Goal: Information Seeking & Learning: Learn about a topic

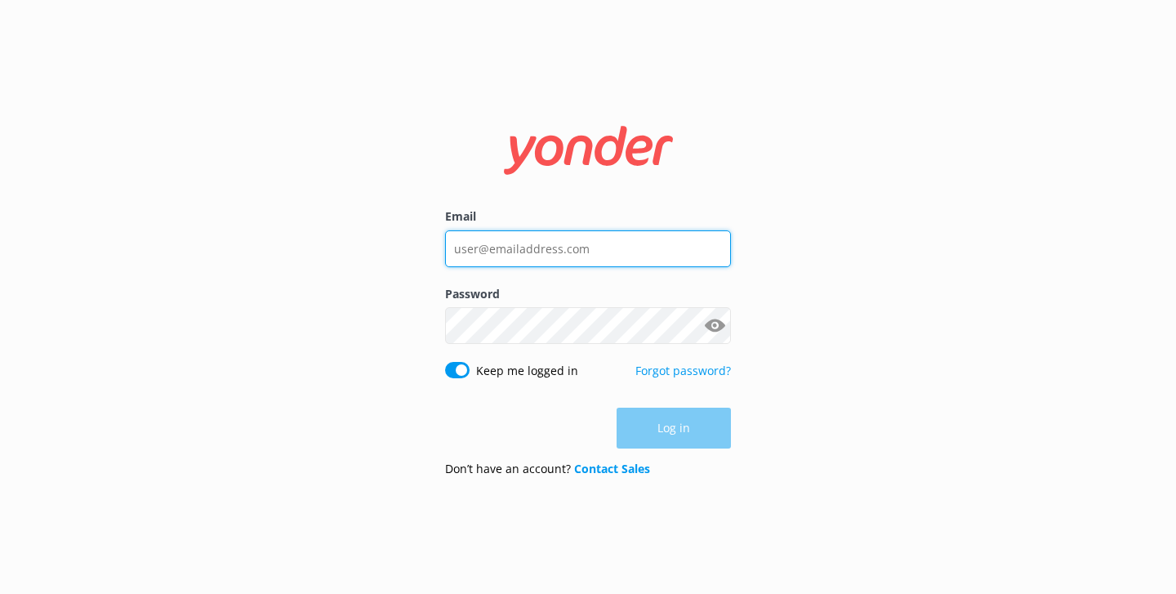
type input "[PERSON_NAME][EMAIL_ADDRESS][DOMAIN_NAME]"
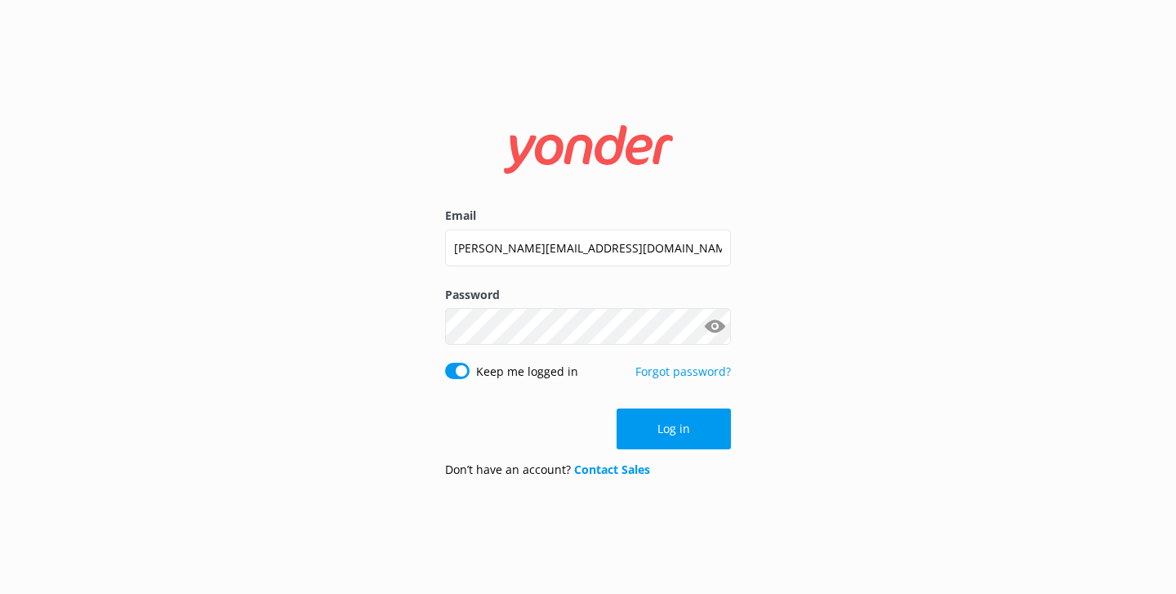
click at [648, 431] on div "Log in" at bounding box center [588, 428] width 286 height 41
click at [677, 425] on button "Log in" at bounding box center [674, 428] width 114 height 41
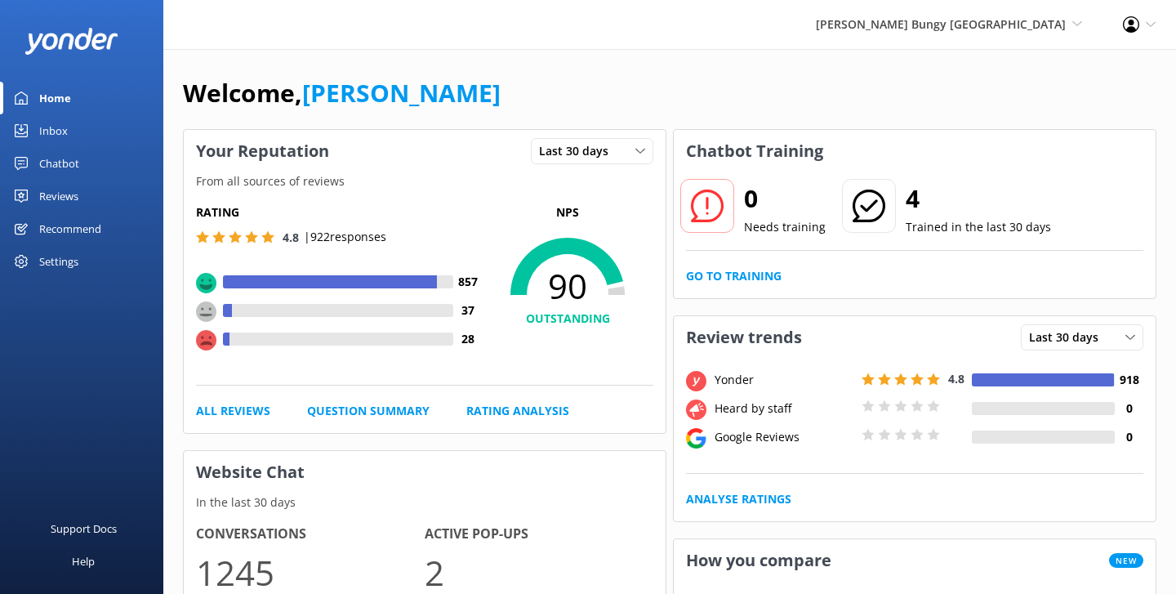
click at [70, 132] on link "Inbox" at bounding box center [81, 130] width 163 height 33
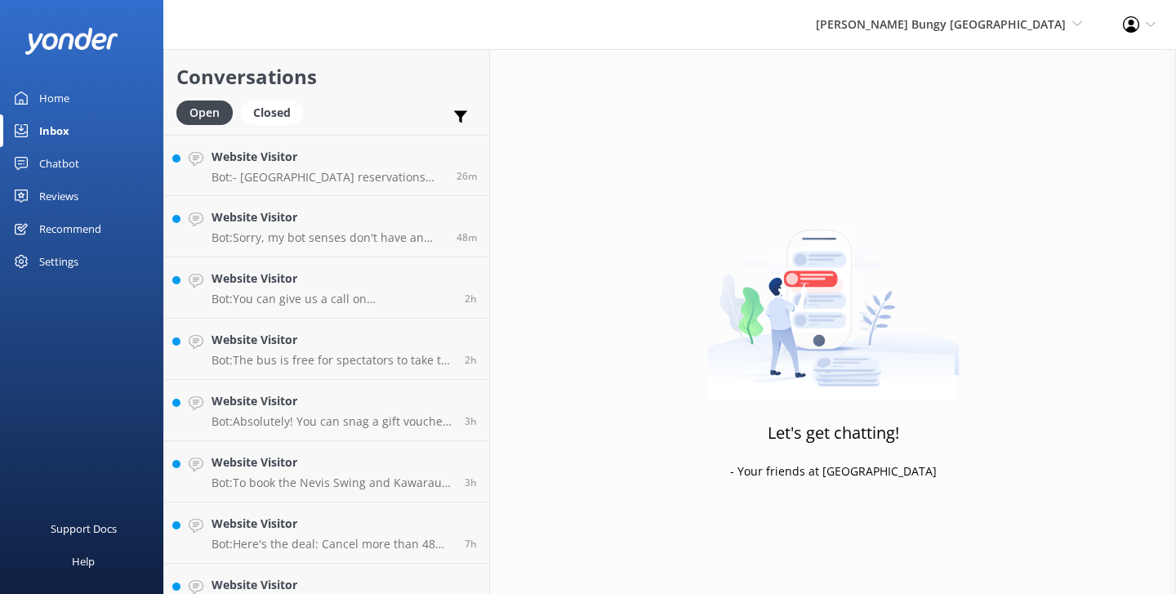
click at [965, 40] on div "[PERSON_NAME] Bungy [GEOGRAPHIC_DATA] Yonder Zipline Yonder demo Yonder Luxury …" at bounding box center [949, 24] width 307 height 49
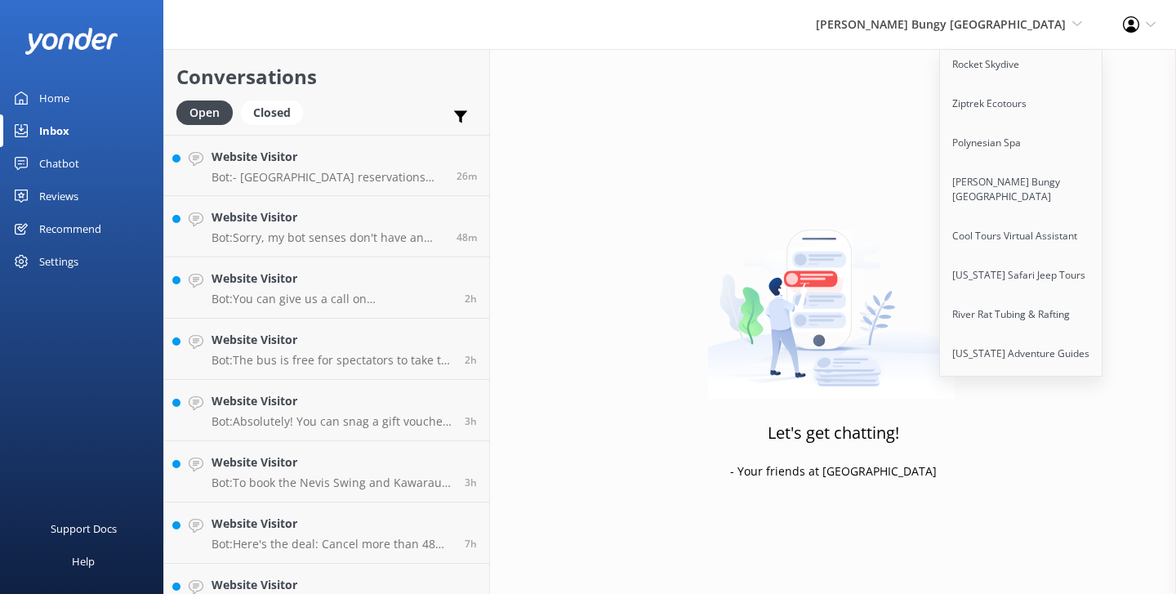
scroll to position [239, 0]
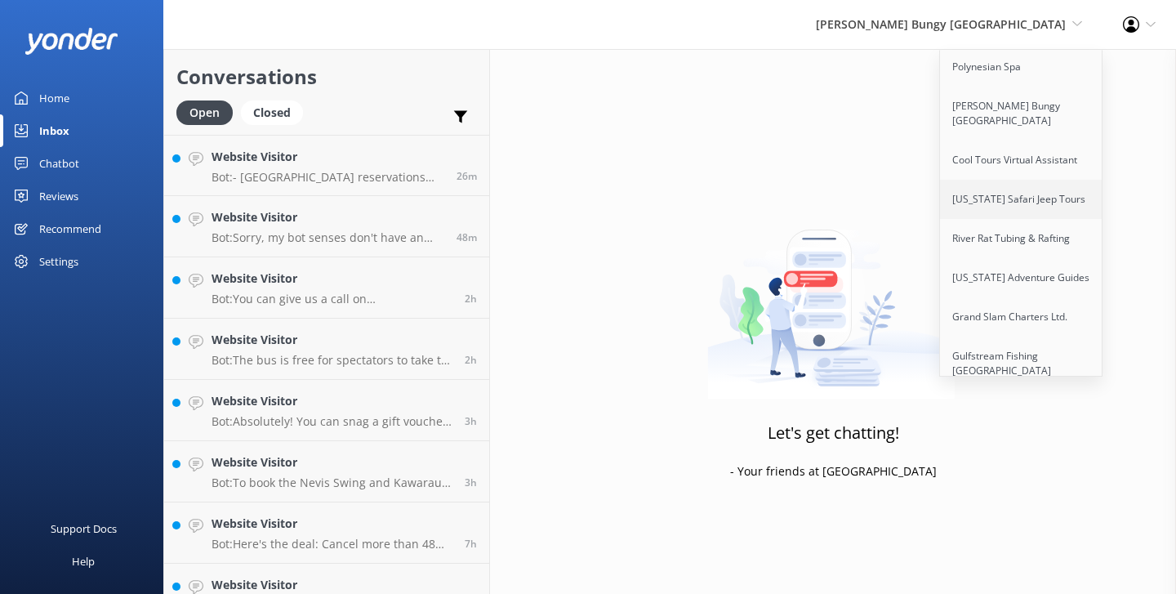
click at [1020, 203] on link "[US_STATE] Safari Jeep Tours" at bounding box center [1021, 199] width 163 height 39
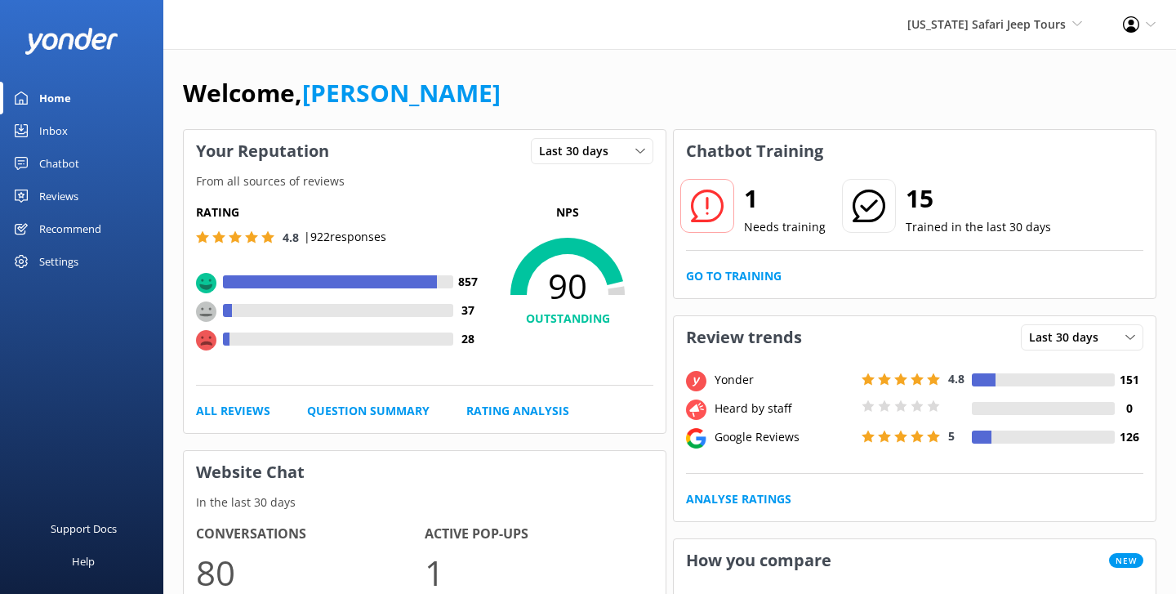
click at [62, 130] on div "Inbox" at bounding box center [53, 130] width 29 height 33
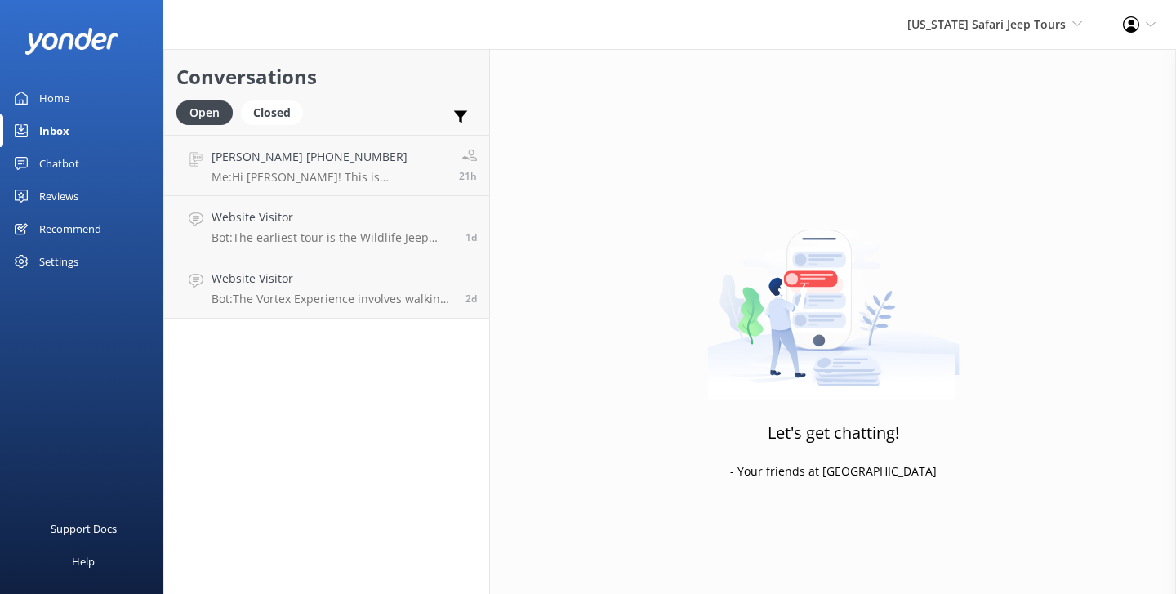
click at [69, 167] on div "Chatbot" at bounding box center [59, 163] width 40 height 33
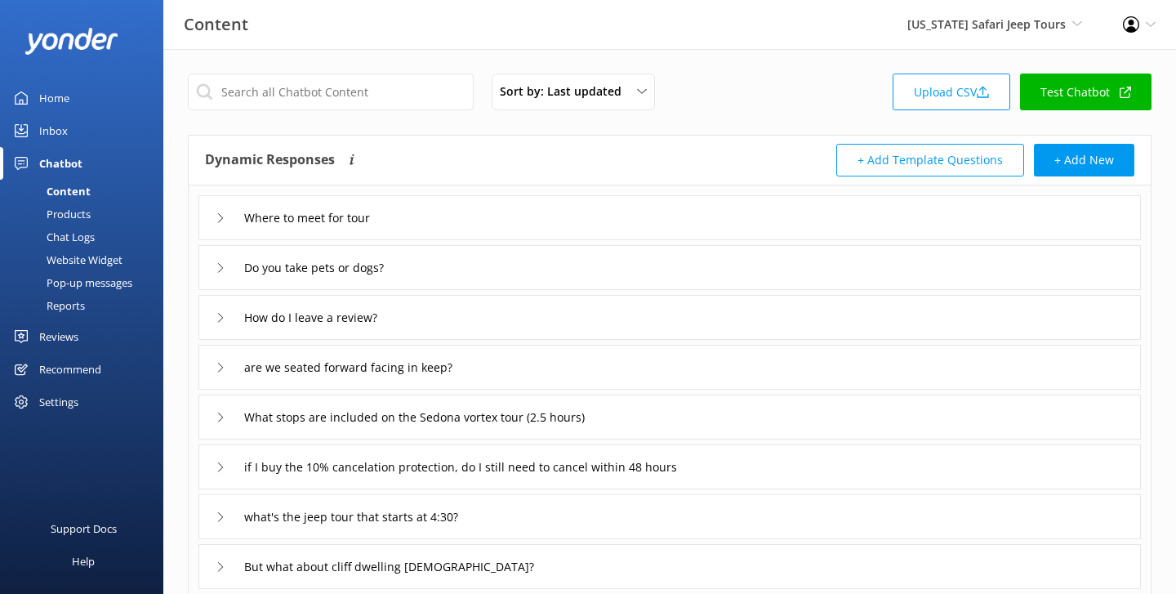
click at [73, 310] on div "Reports" at bounding box center [47, 305] width 75 height 23
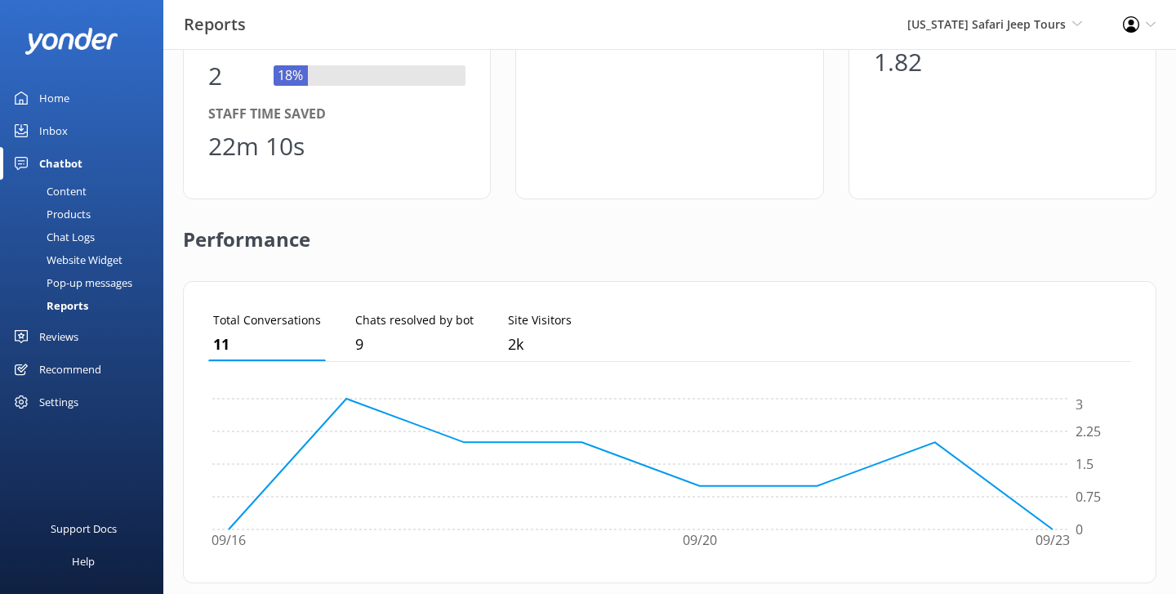
scroll to position [545, 0]
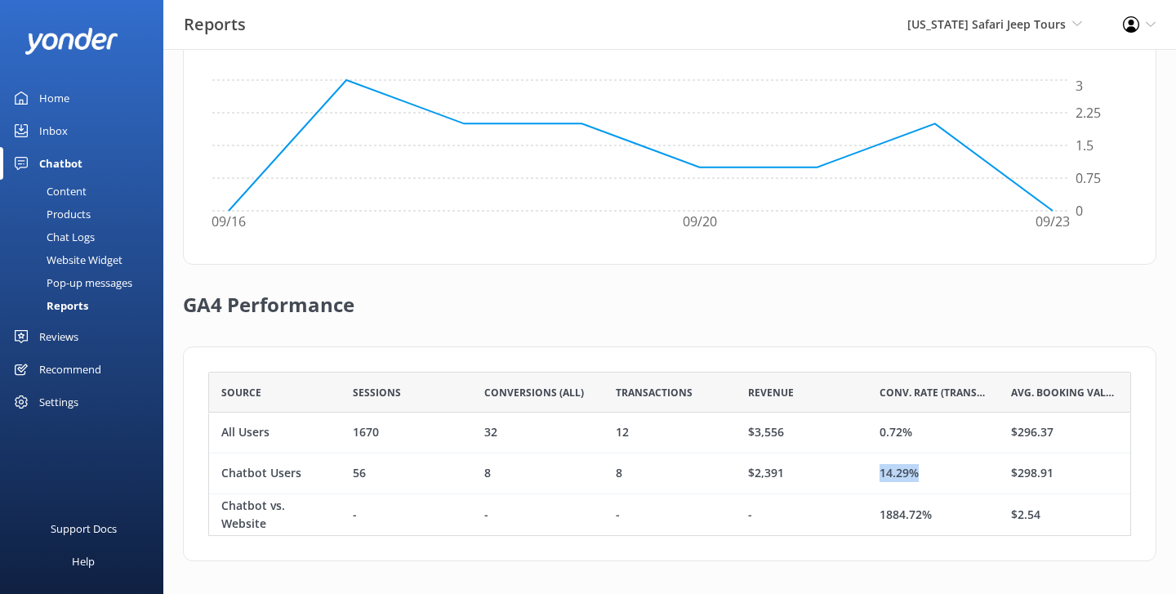
drag, startPoint x: 946, startPoint y: 475, endPoint x: 836, endPoint y: 475, distance: 110.3
click at [836, 475] on div "Chatbot Users 56 8 8 $2,391 14.29% $298.91" at bounding box center [669, 473] width 923 height 41
click at [836, 475] on div "$2,391" at bounding box center [802, 473] width 132 height 41
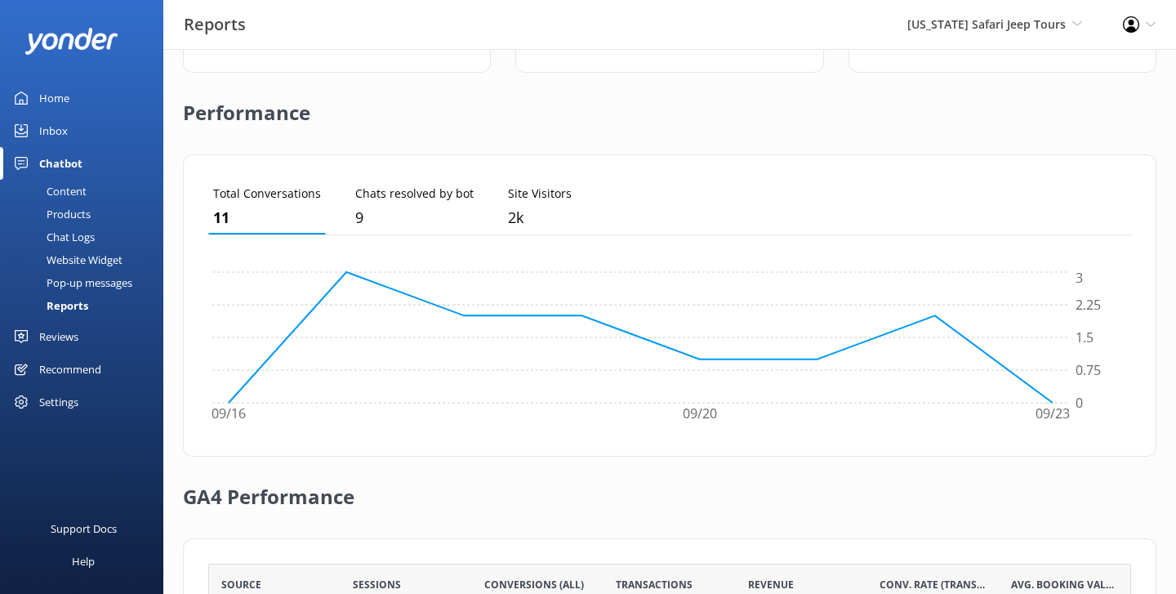
scroll to position [0, 0]
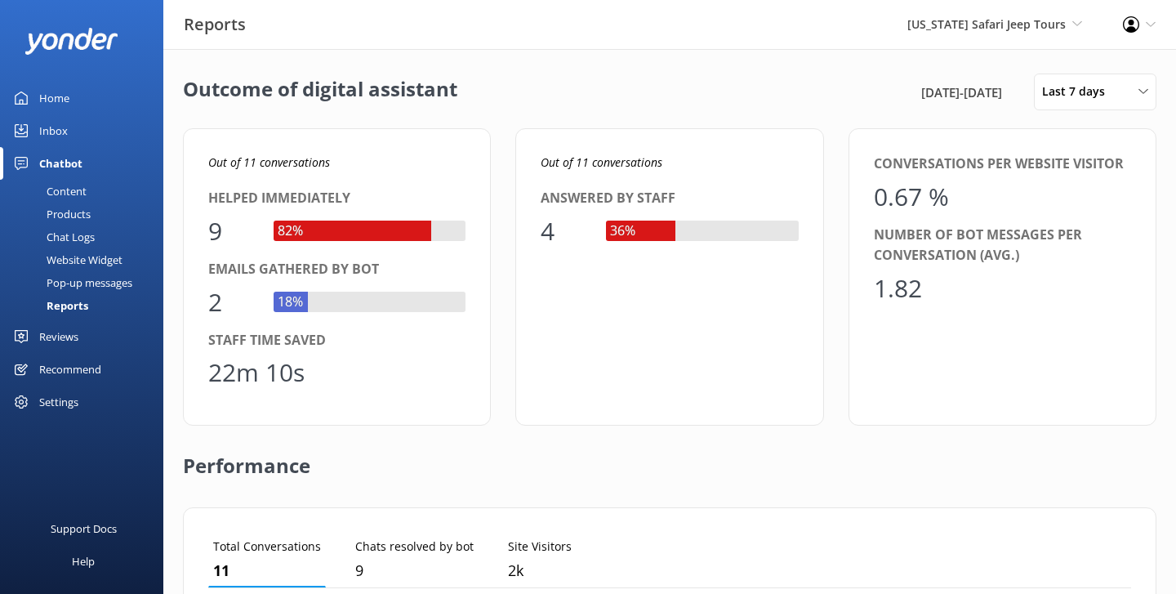
click at [1027, 92] on div "[DATE] - [DATE] Last 7 days Last 7 days Last 30 days Last month Last 90 days La…" at bounding box center [1036, 92] width 239 height 37
click at [1058, 89] on span "Last 7 days" at bounding box center [1078, 92] width 73 height 18
click at [922, 100] on span "[DATE] - [DATE]" at bounding box center [962, 93] width 81 height 20
drag, startPoint x: 400, startPoint y: 382, endPoint x: 208, endPoint y: 326, distance: 199.9
click at [208, 326] on div "Out of 11 conversations Helped immediately 9 82% Emails gathered by bot 2 18% S…" at bounding box center [337, 276] width 308 height 297
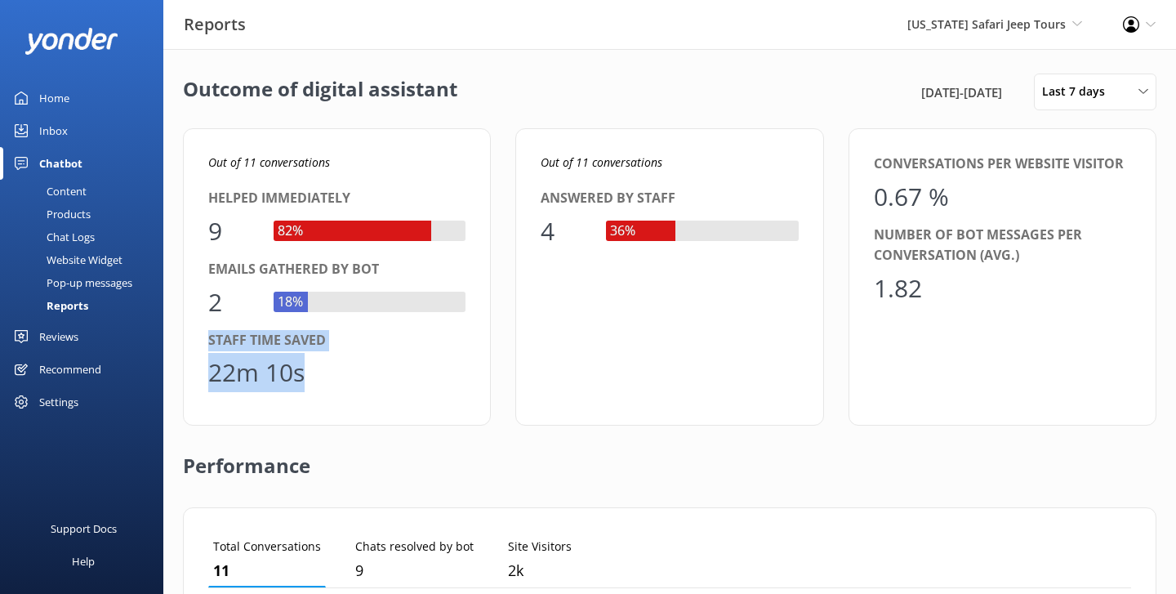
click at [307, 350] on div "Staff time saved" at bounding box center [336, 340] width 257 height 21
click at [62, 94] on div "Home" at bounding box center [54, 98] width 30 height 33
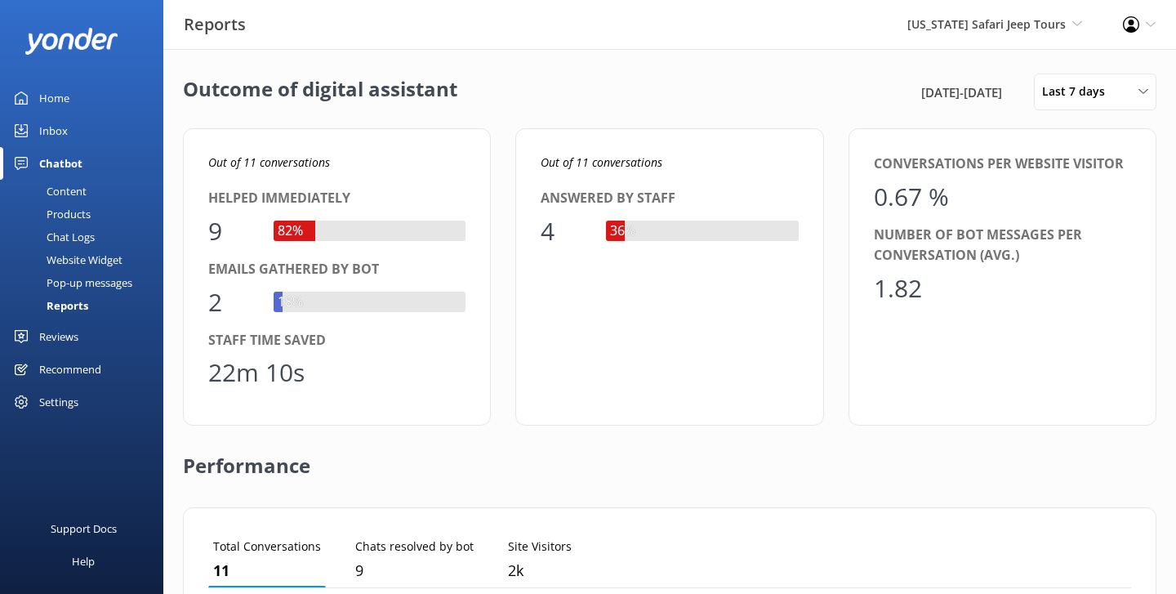
scroll to position [164, 923]
click at [61, 93] on div "Home" at bounding box center [54, 98] width 30 height 33
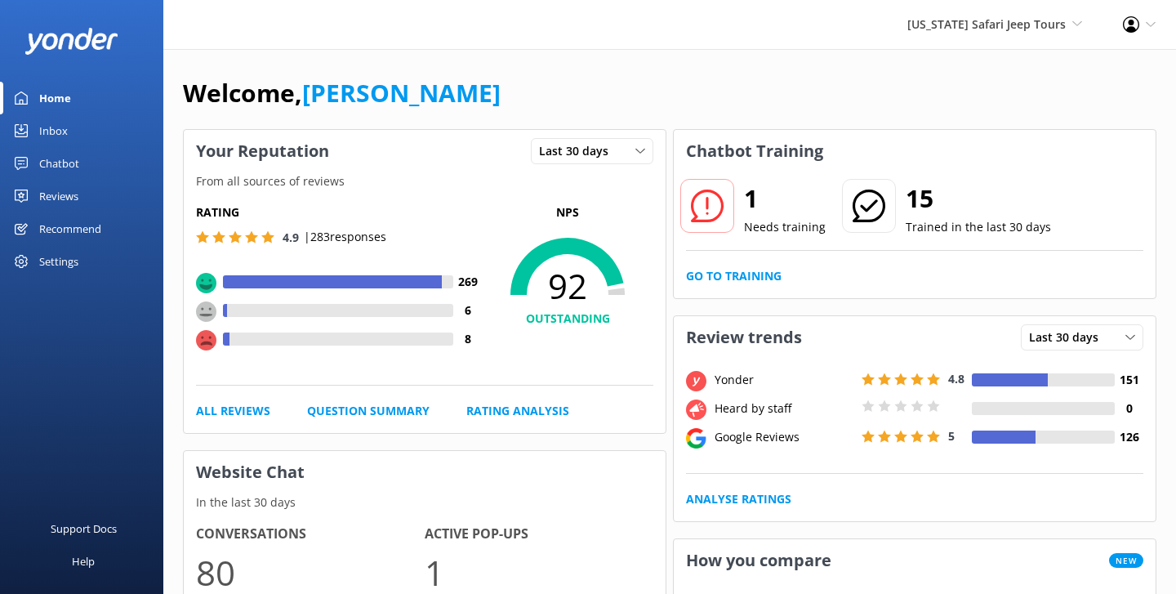
click at [85, 163] on link "Chatbot" at bounding box center [81, 163] width 163 height 33
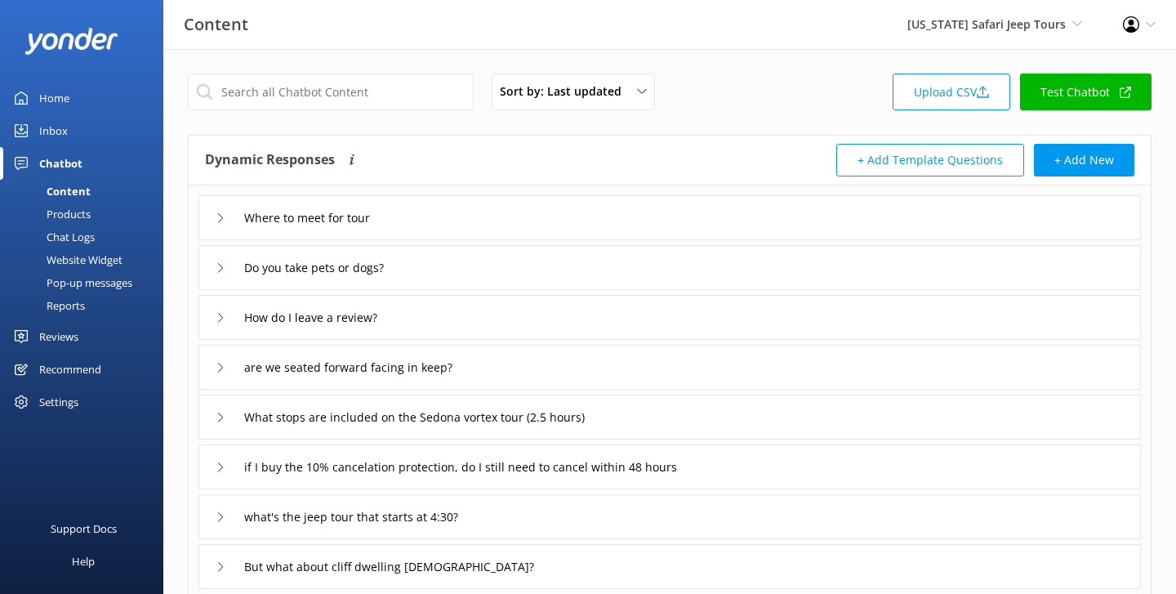
click at [43, 91] on div "Home" at bounding box center [54, 98] width 30 height 33
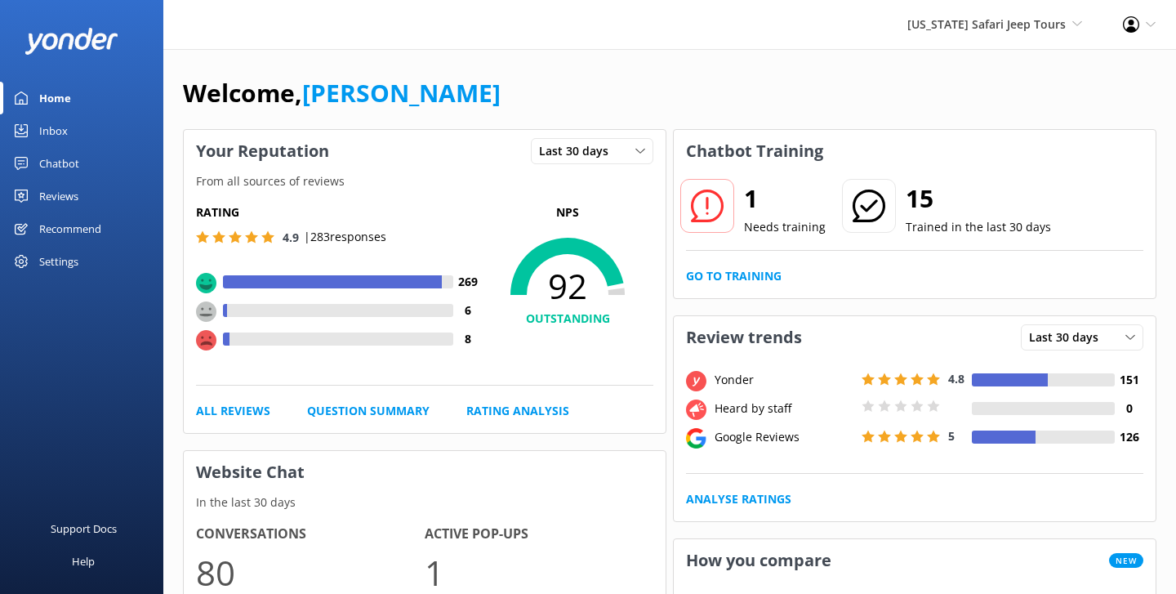
click at [49, 158] on div "Chatbot" at bounding box center [59, 163] width 40 height 33
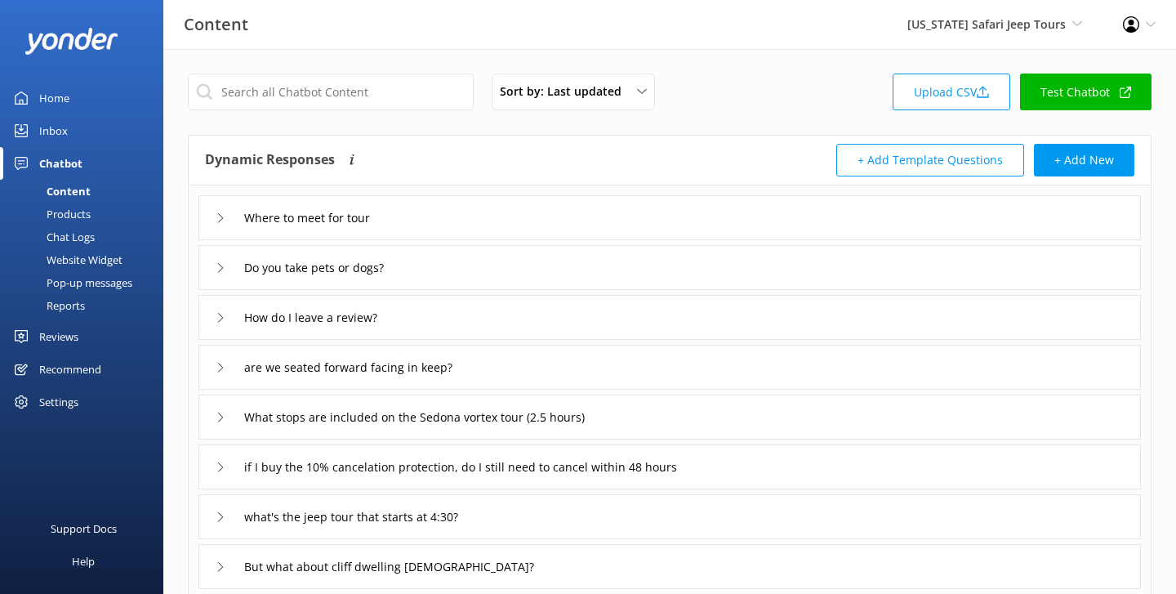
click at [64, 234] on div "Chat Logs" at bounding box center [52, 236] width 85 height 23
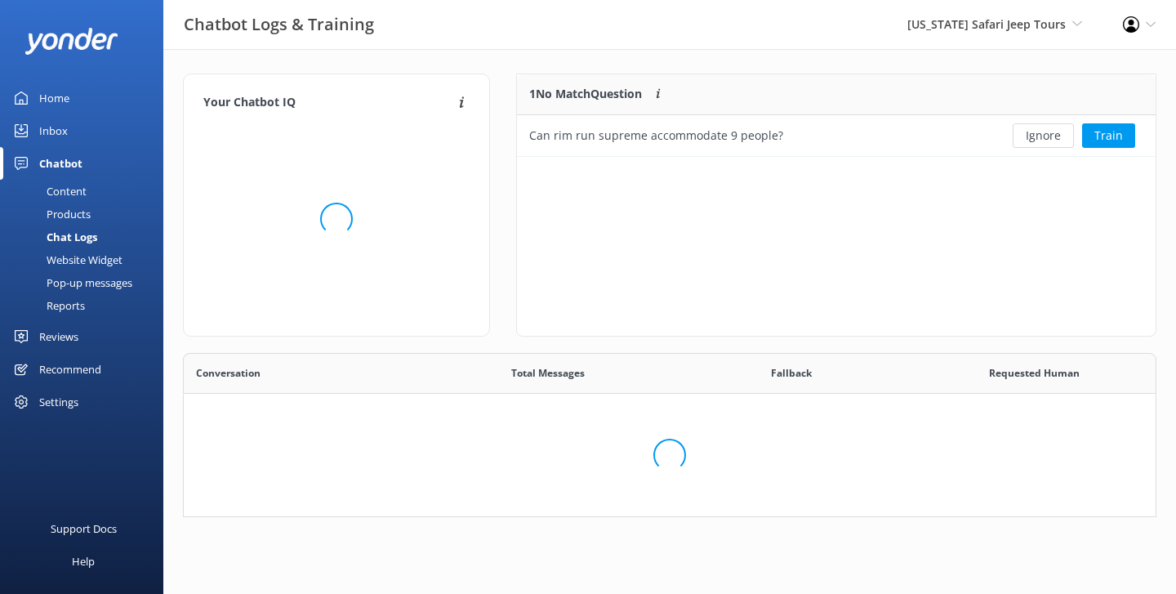
scroll to position [573, 972]
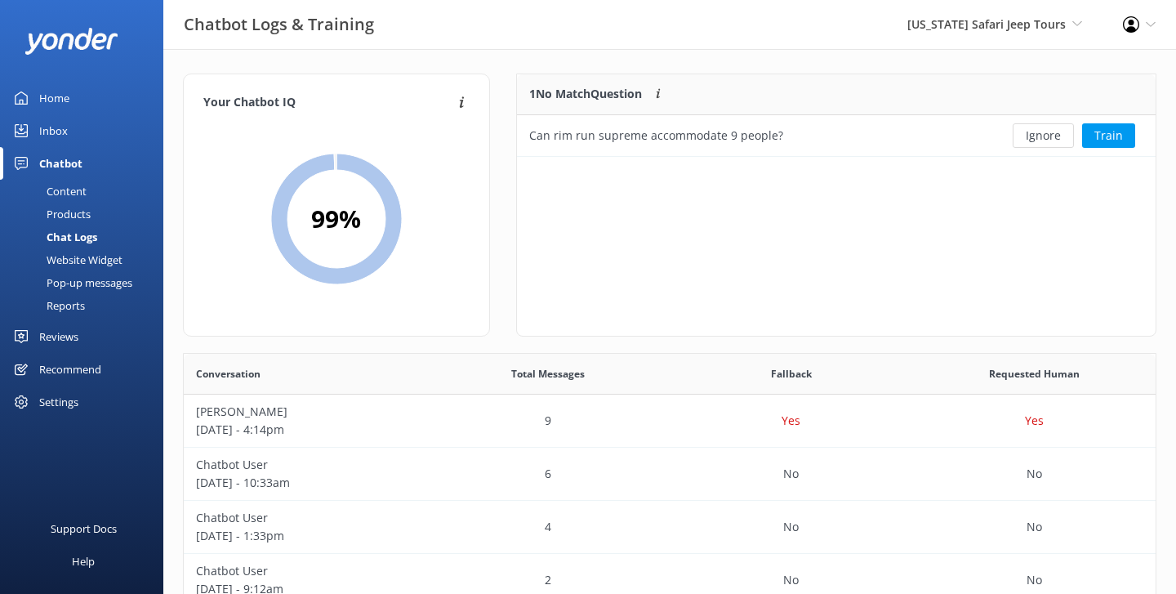
click at [56, 99] on div "Home" at bounding box center [54, 98] width 30 height 33
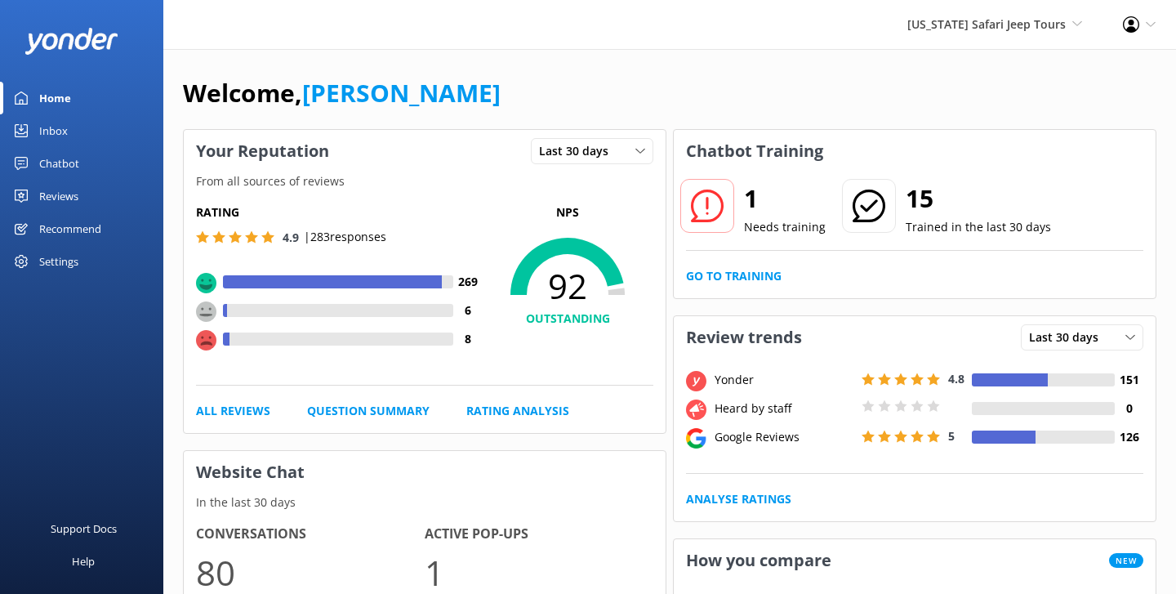
click at [424, 78] on div "Welcome, Danny" at bounding box center [670, 102] width 974 height 56
